Goal: Information Seeking & Learning: Find specific fact

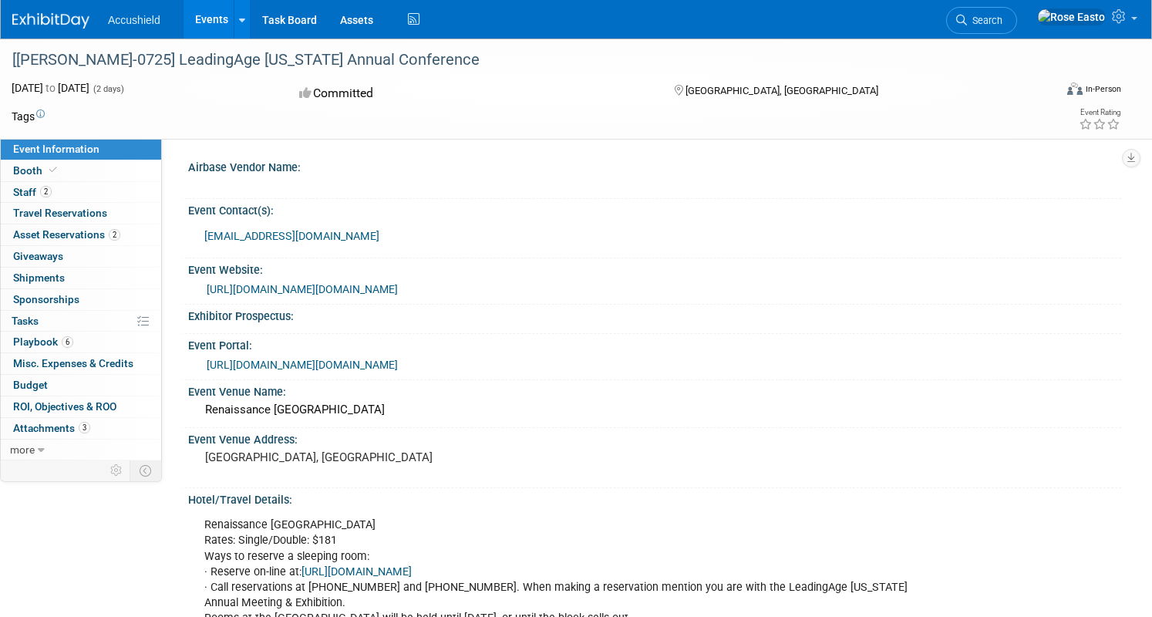
click at [240, 13] on link "Events" at bounding box center [212, 19] width 56 height 39
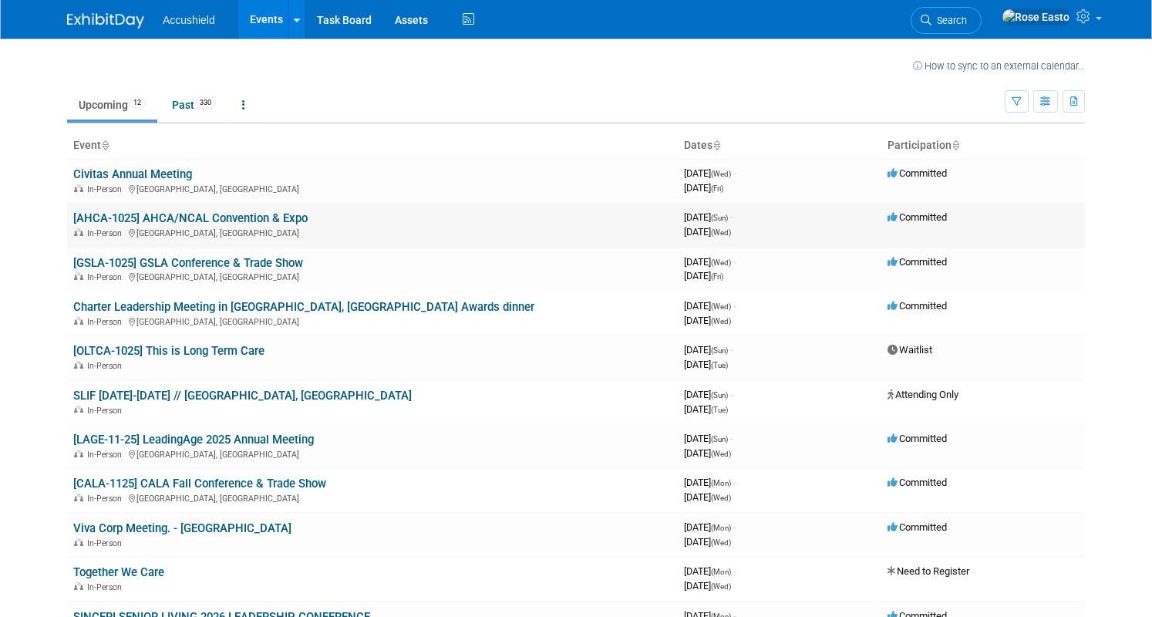
click at [205, 214] on link "[AHCA-1025] AHCA/NCAL Convention & Expo" at bounding box center [190, 218] width 234 height 14
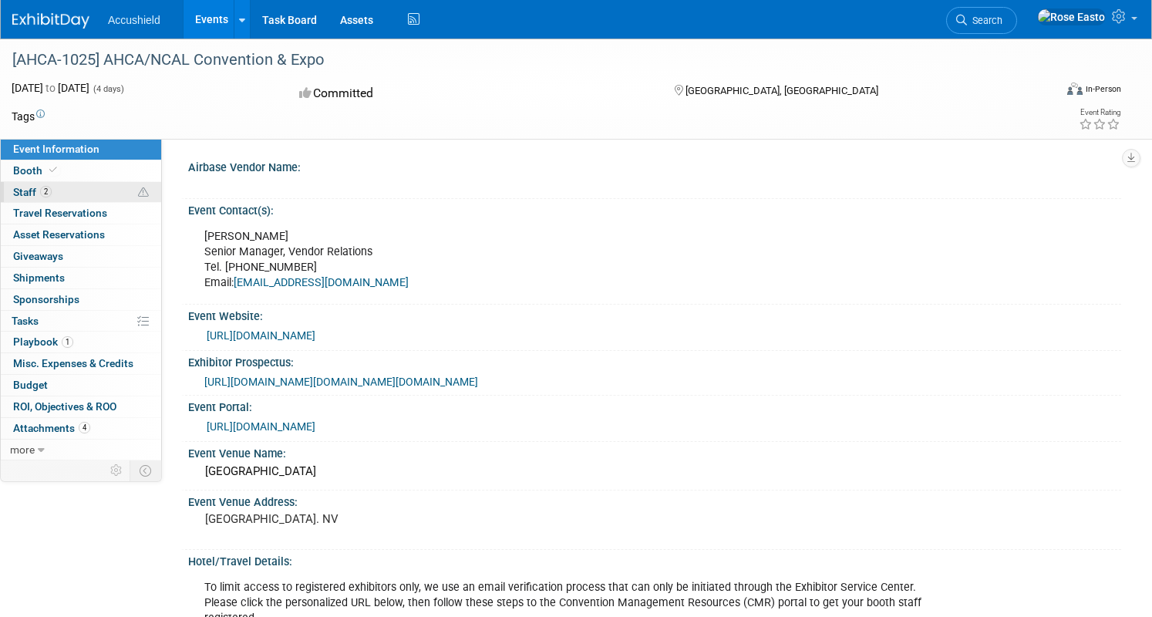
click at [133, 188] on link "2 Staff 2" at bounding box center [81, 192] width 160 height 21
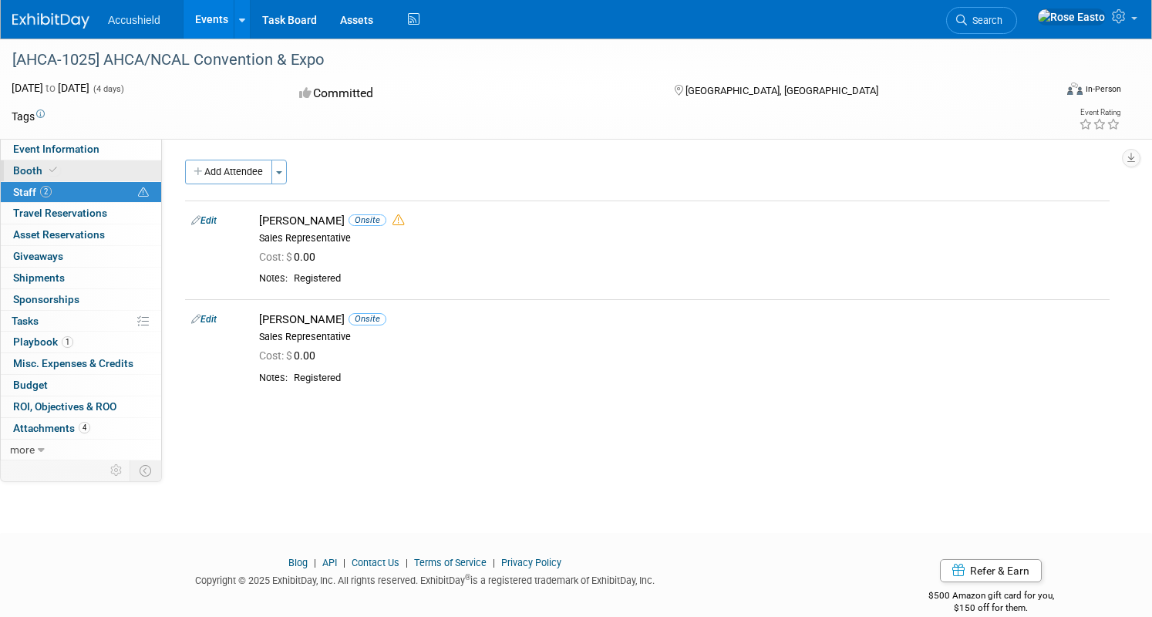
click at [60, 168] on span "Booth" at bounding box center [36, 170] width 47 height 12
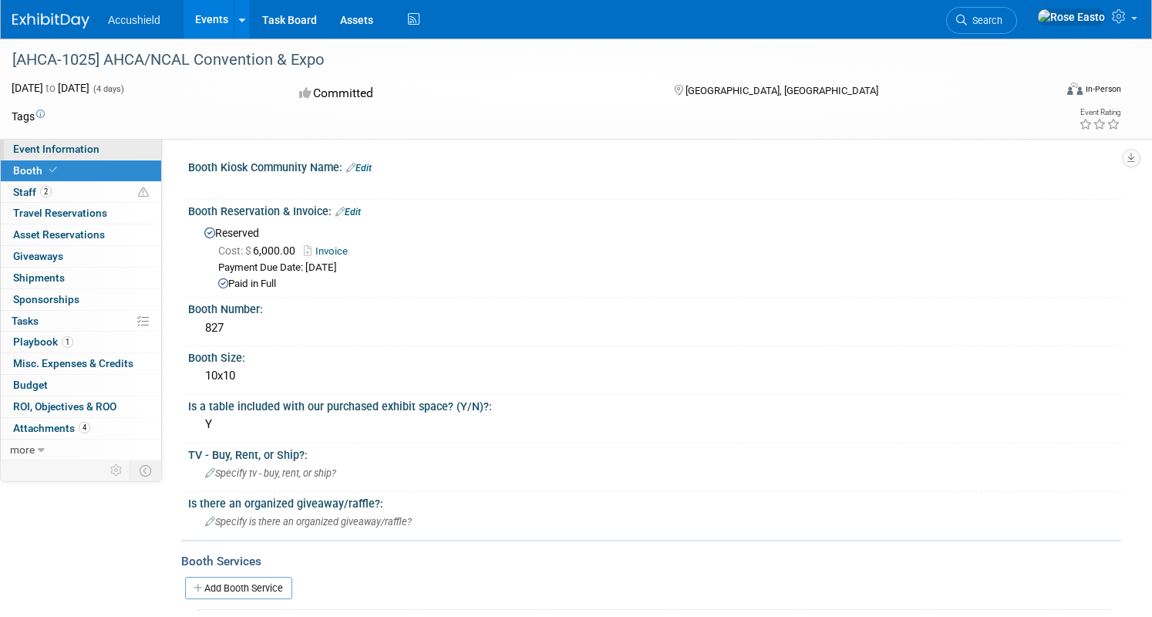
click at [99, 148] on span "Event Information" at bounding box center [56, 149] width 86 height 12
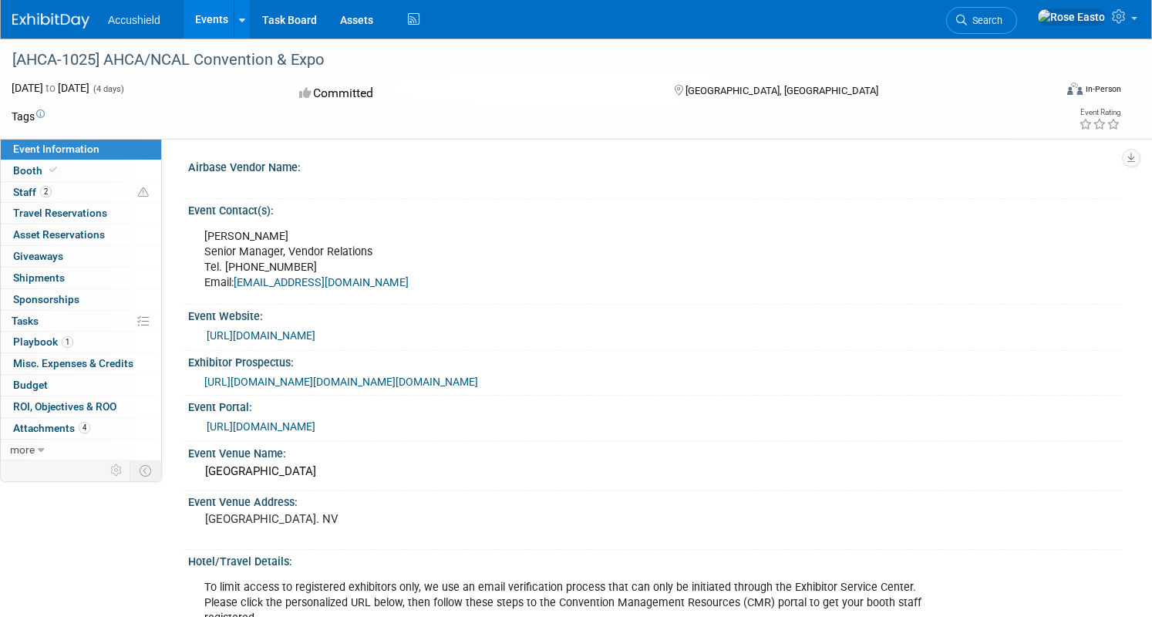
click at [315, 332] on link "https://www.ahcancal.org/Education-Events/Pages/convention.aspx" at bounding box center [261, 335] width 109 height 12
click at [315, 331] on link "https://www.ahcancal.org/Education-Events/Pages/convention.aspx" at bounding box center [261, 335] width 109 height 12
click at [60, 175] on span "Booth" at bounding box center [36, 170] width 47 height 12
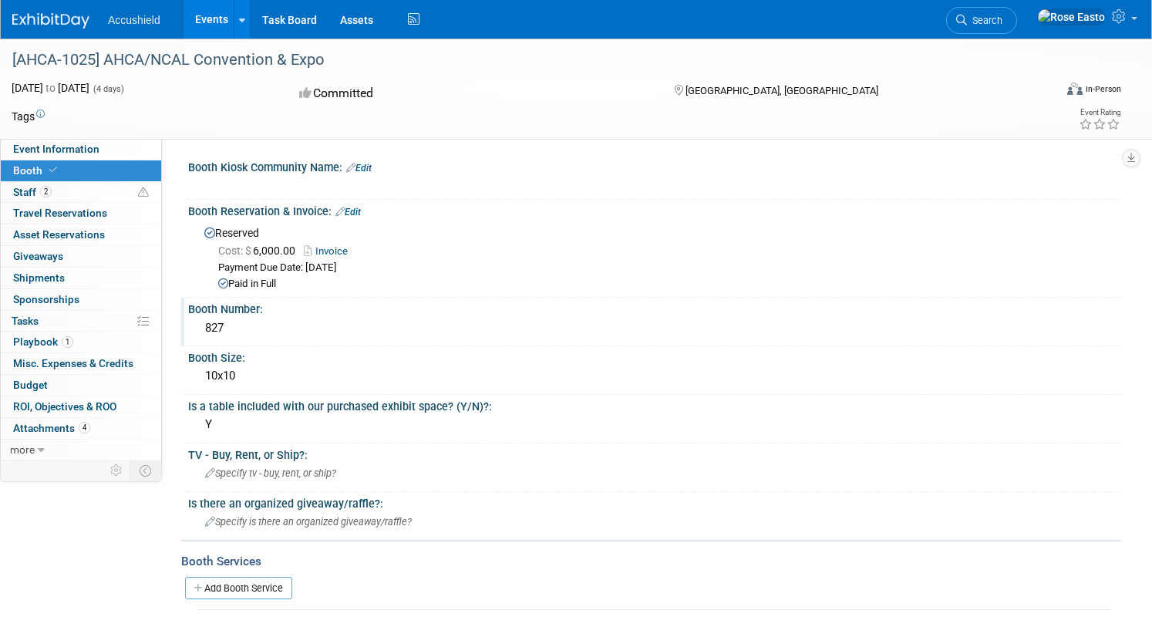
drag, startPoint x: 301, startPoint y: 326, endPoint x: 243, endPoint y: 319, distance: 58.2
click at [243, 319] on div "Booth Number: 827" at bounding box center [651, 322] width 940 height 49
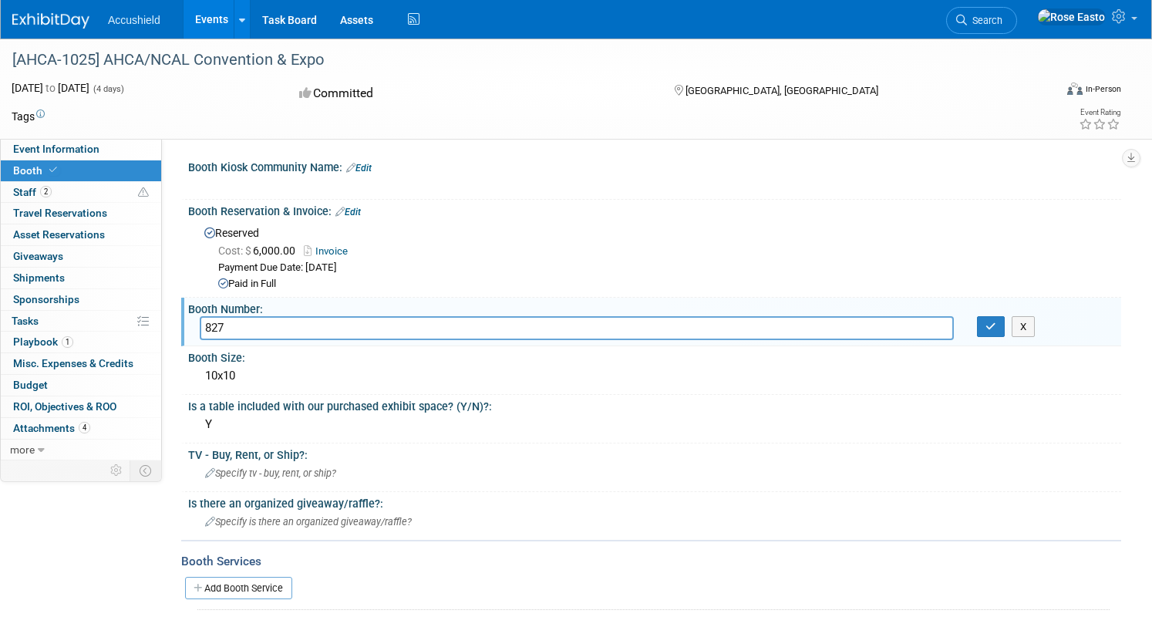
drag, startPoint x: 371, startPoint y: 321, endPoint x: 259, endPoint y: 320, distance: 111.8
click at [259, 320] on input "827" at bounding box center [577, 328] width 754 height 24
click at [126, 532] on div "Event Information Event Info Booth Booth 2 Staff 2 Staff 0 Travel Reservations …" at bounding box center [576, 510] width 1152 height 943
drag, startPoint x: 60, startPoint y: 82, endPoint x: 197, endPoint y: 86, distance: 137.3
click at [89, 86] on span "Oct 19, 2025 to Oct 22, 2025" at bounding box center [51, 88] width 78 height 12
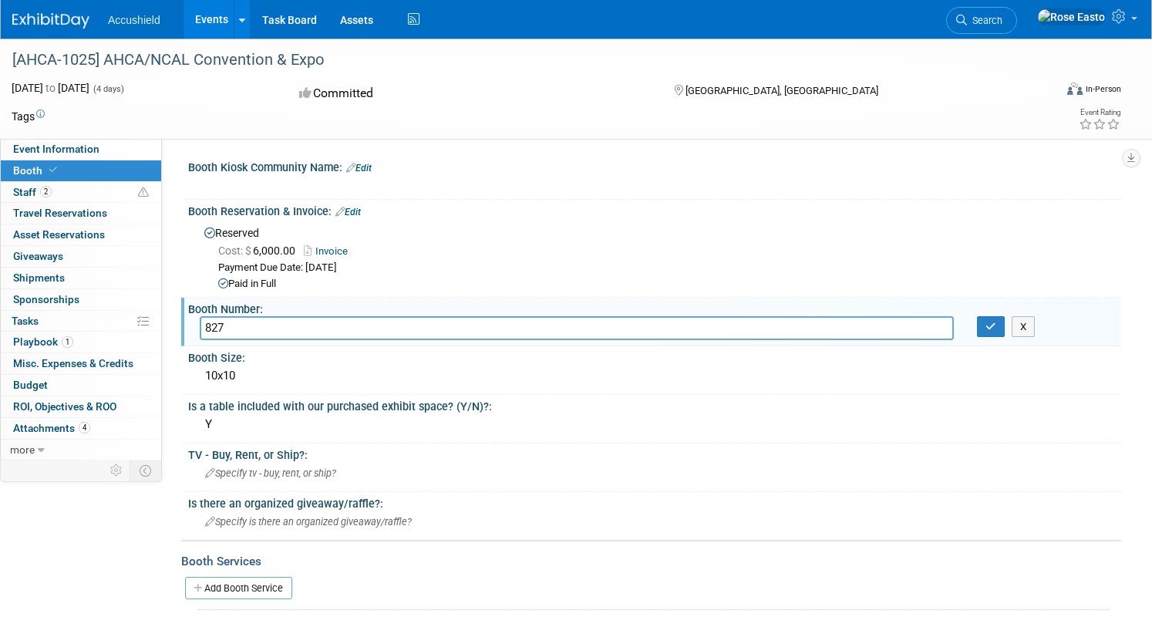
copy span "Oct 19, 2025 to Oct 22, 2025"
click at [133, 549] on div "Event Information Event Info Booth Booth 2 Staff 2 Staff 0 Travel Reservations …" at bounding box center [576, 510] width 1152 height 943
click at [837, 67] on div "[AHCA-1025] AHCA/NCAL Convention & Expo" at bounding box center [517, 60] width 1020 height 28
click at [1135, 417] on div "[AHCA-1025] AHCA/NCAL Convention & Expo Oct 19, 2025 to Oct 22, 2025 (4 days) O…" at bounding box center [576, 526] width 1152 height 974
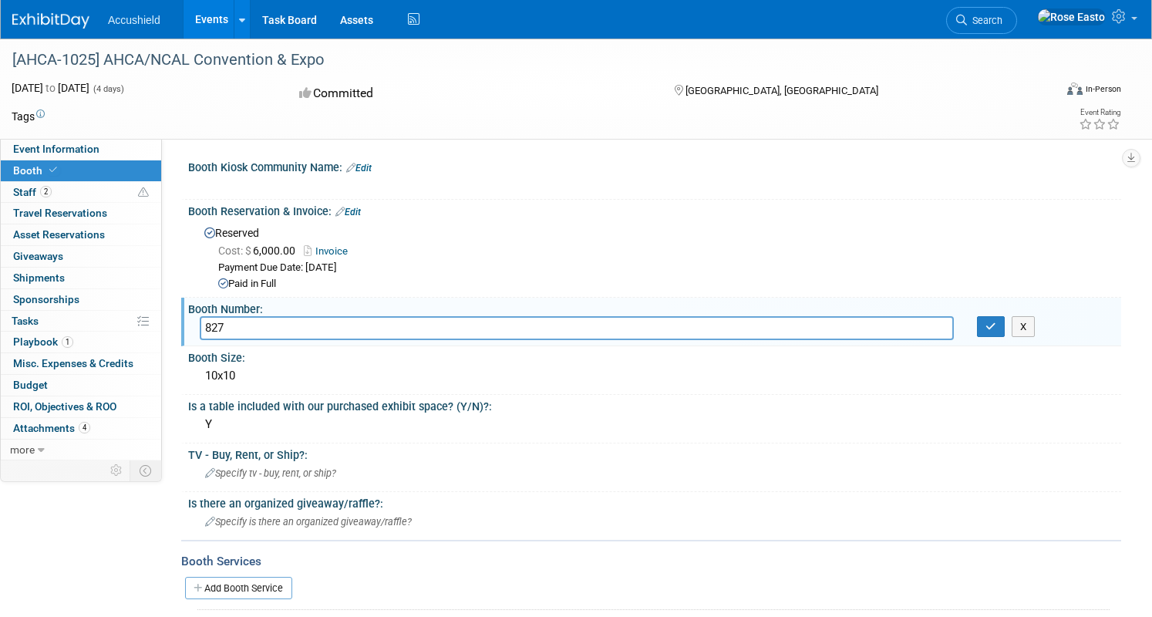
click at [147, 530] on div "Event Information Event Info Booth Booth 2 Staff 2 Staff 0 Travel Reservations …" at bounding box center [576, 510] width 1152 height 943
click at [147, 529] on div "Event Information Event Info Booth Booth 2 Staff 2 Staff 0 Travel Reservations …" at bounding box center [576, 510] width 1152 height 943
click at [133, 527] on div "Event Information Event Info Booth Booth 2 Staff 2 Staff 0 Travel Reservations …" at bounding box center [576, 510] width 1152 height 943
click at [160, 23] on span "Accushield" at bounding box center [134, 20] width 52 height 12
click at [240, 22] on link "Events" at bounding box center [212, 19] width 56 height 39
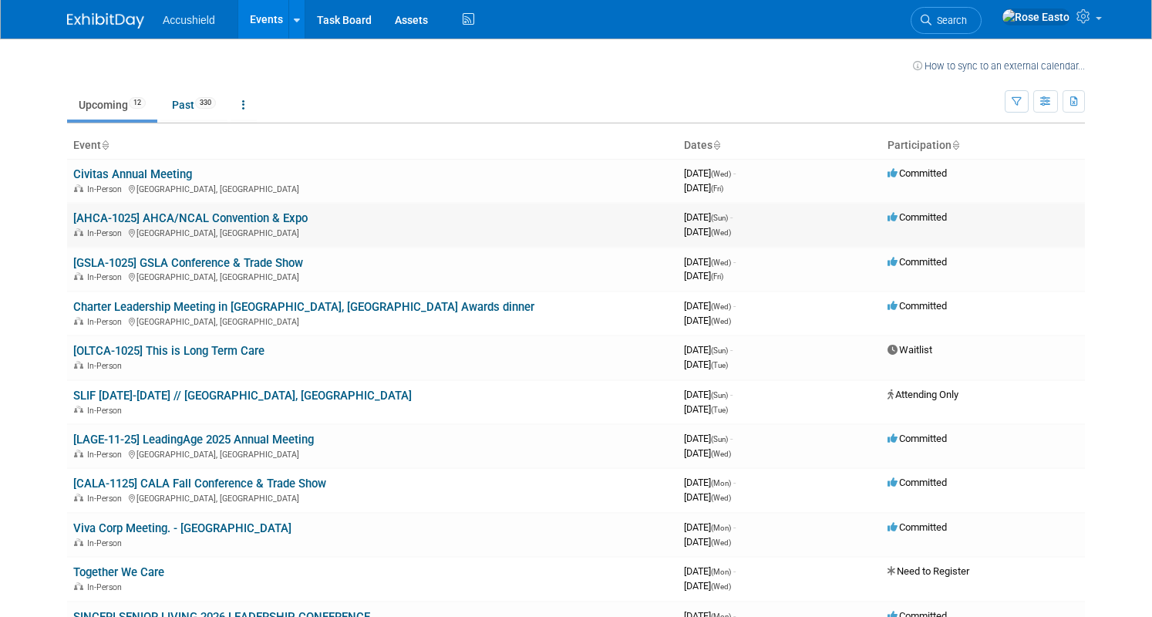
click at [150, 219] on link "[AHCA-1025] AHCA/NCAL Convention & Expo" at bounding box center [190, 218] width 234 height 14
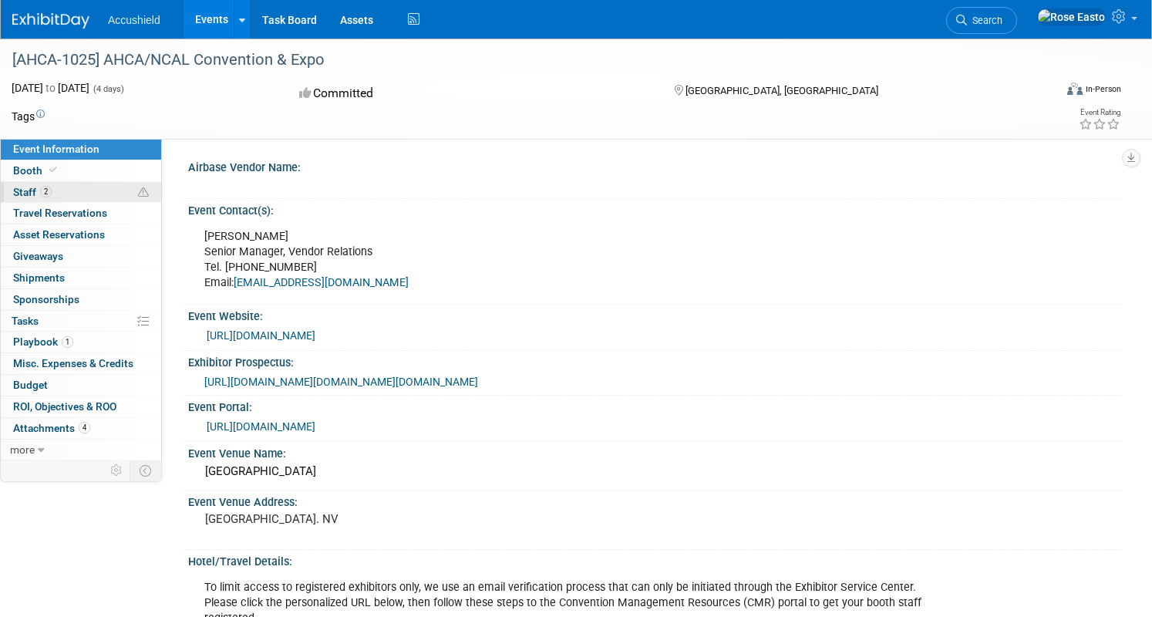
click at [128, 194] on link "2 Staff 2" at bounding box center [81, 192] width 160 height 21
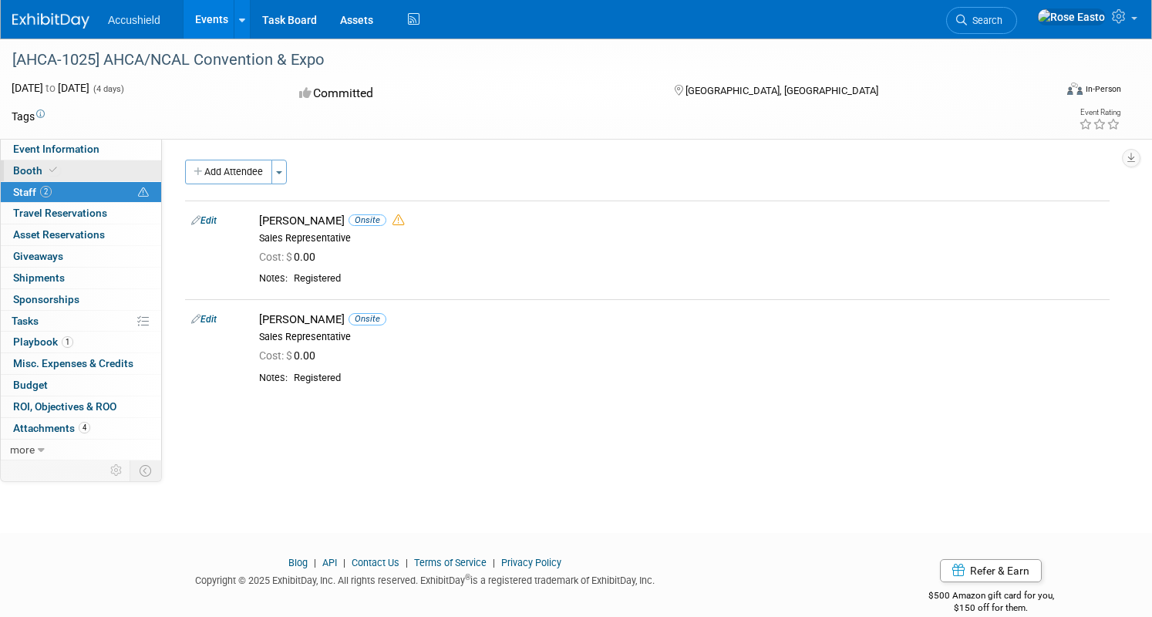
click at [128, 172] on link "Booth" at bounding box center [81, 170] width 160 height 21
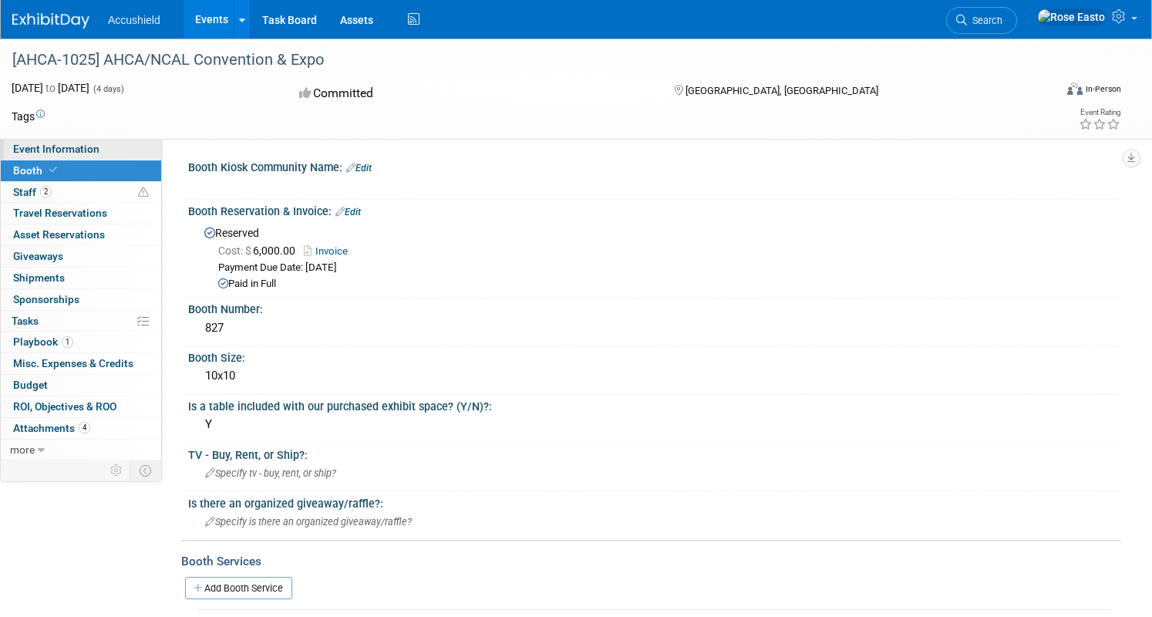
click at [99, 147] on span "Event Information" at bounding box center [56, 149] width 86 height 12
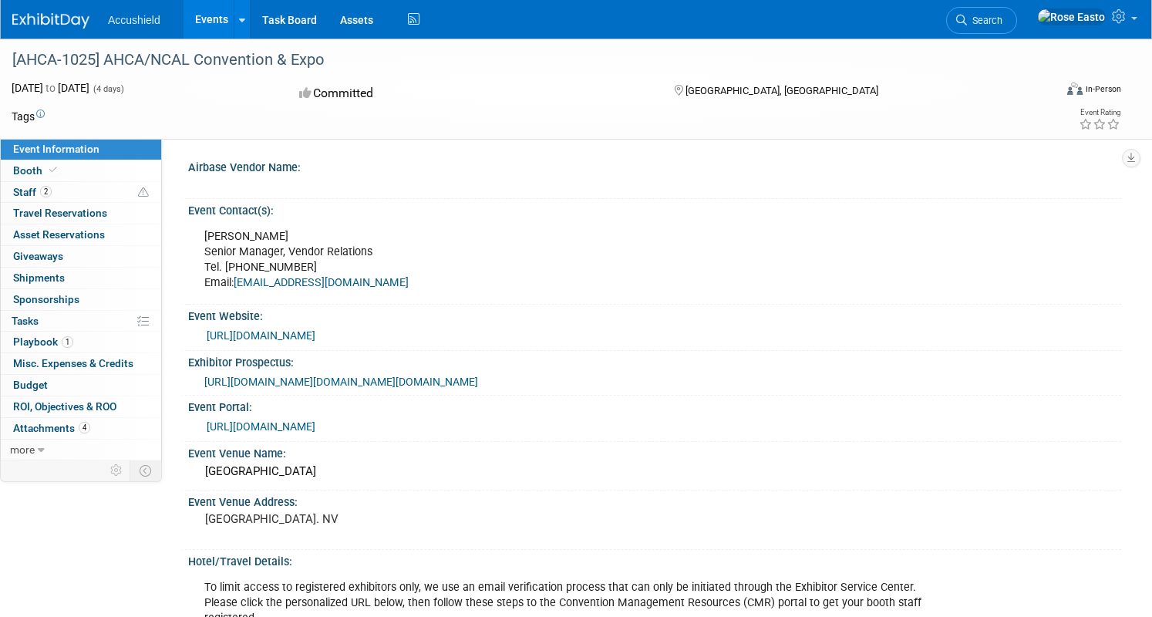
click at [315, 334] on link "https://www.ahcancal.org/Education-Events/Pages/convention.aspx" at bounding box center [261, 335] width 109 height 12
drag, startPoint x: 621, startPoint y: 334, endPoint x: 254, endPoint y: 337, distance: 366.2
click at [254, 337] on div "https://www.ahcancal.org/Education-Events/Pages/convention.aspx" at bounding box center [654, 334] width 933 height 23
copy link "https://www.ahcancal.org/Education-Events/Pages/convention.aspx"
click at [722, 285] on div "Jen Humphrey Senior Manager, Vendor Relations Tel. 202-898-2823 Email: exhibito…" at bounding box center [567, 259] width 747 height 77
